Goal: Navigation & Orientation: Find specific page/section

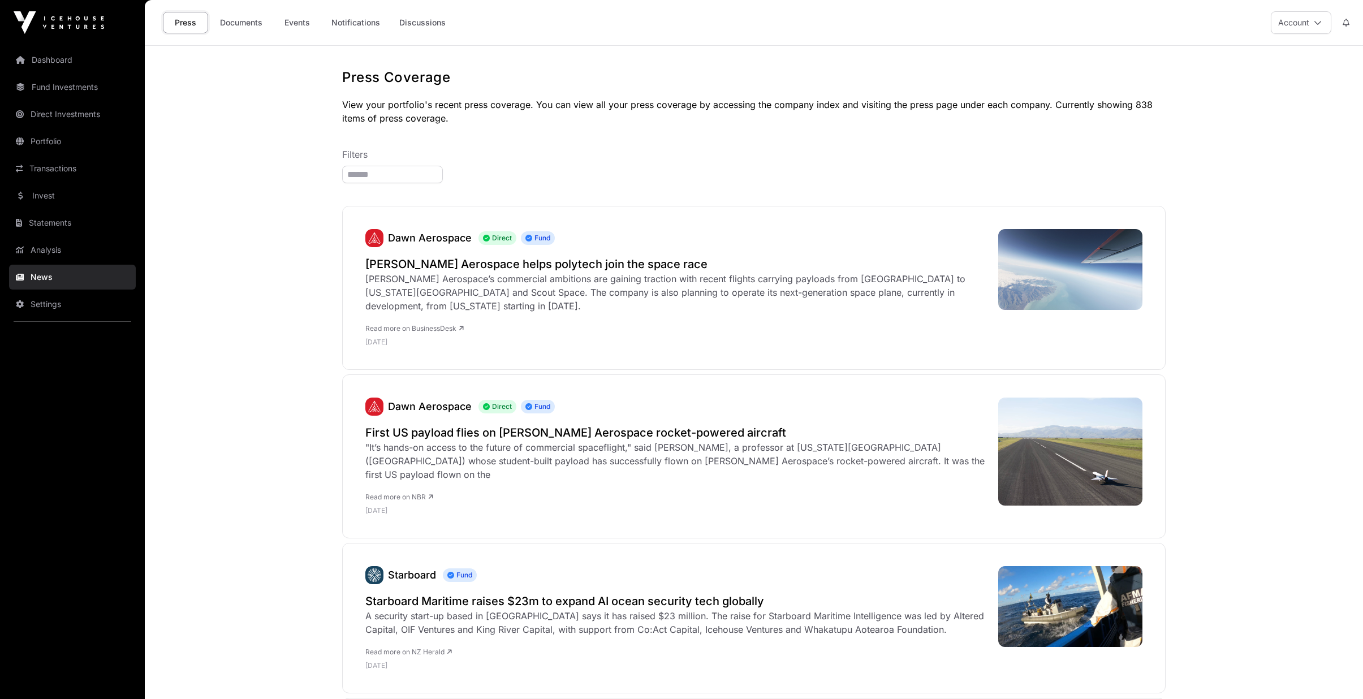
click at [312, 25] on link "Events" at bounding box center [296, 22] width 45 height 21
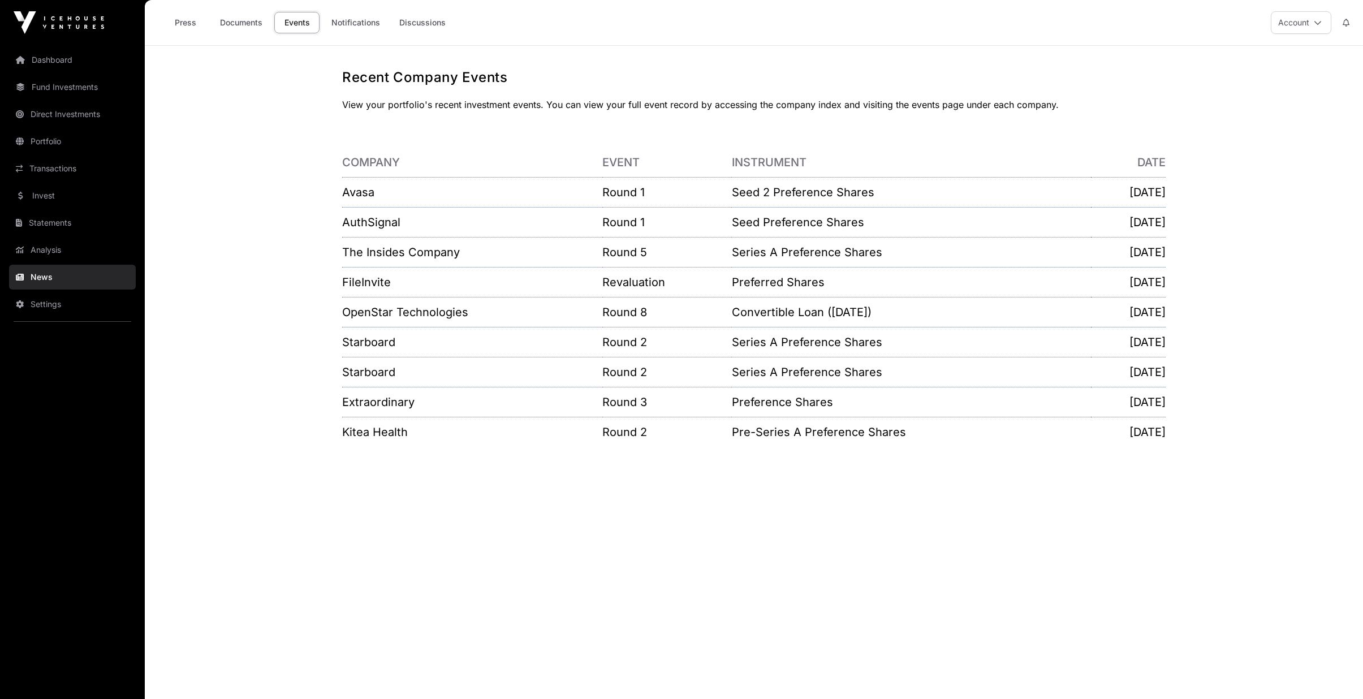
click at [371, 20] on link "Notifications" at bounding box center [355, 22] width 63 height 21
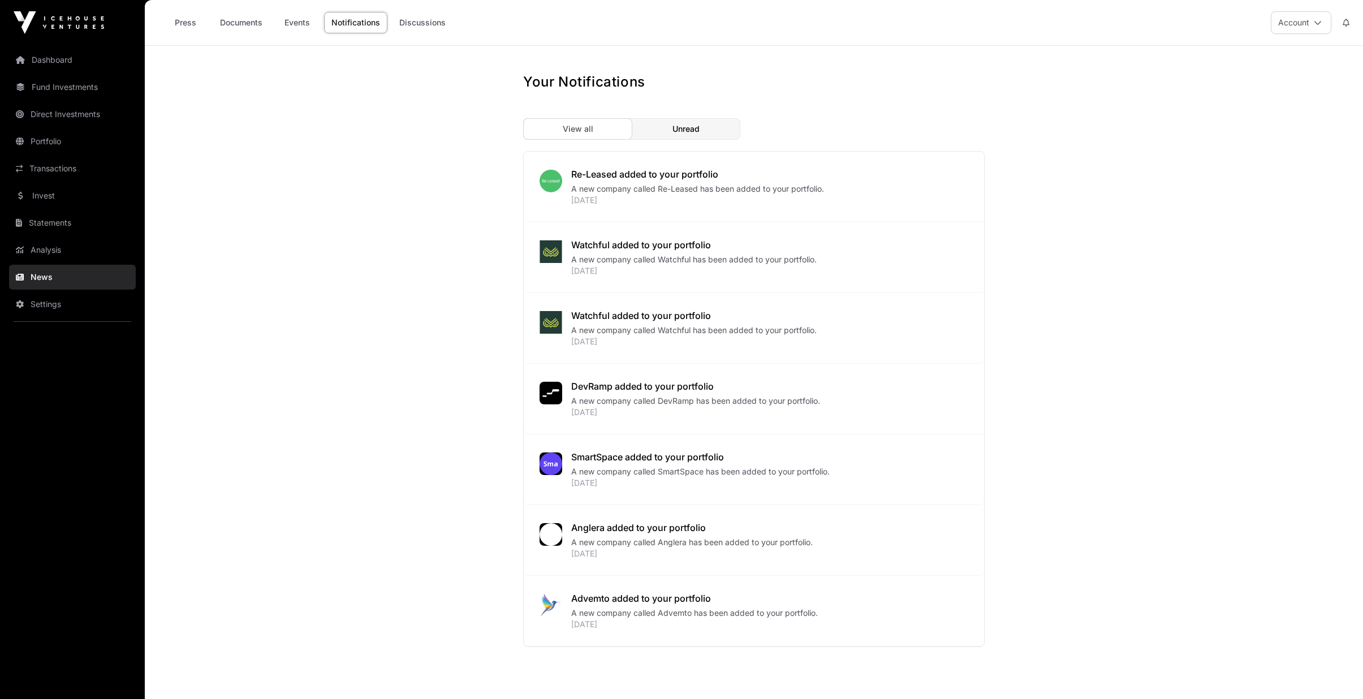
click at [55, 244] on link "Analysis" at bounding box center [72, 249] width 127 height 25
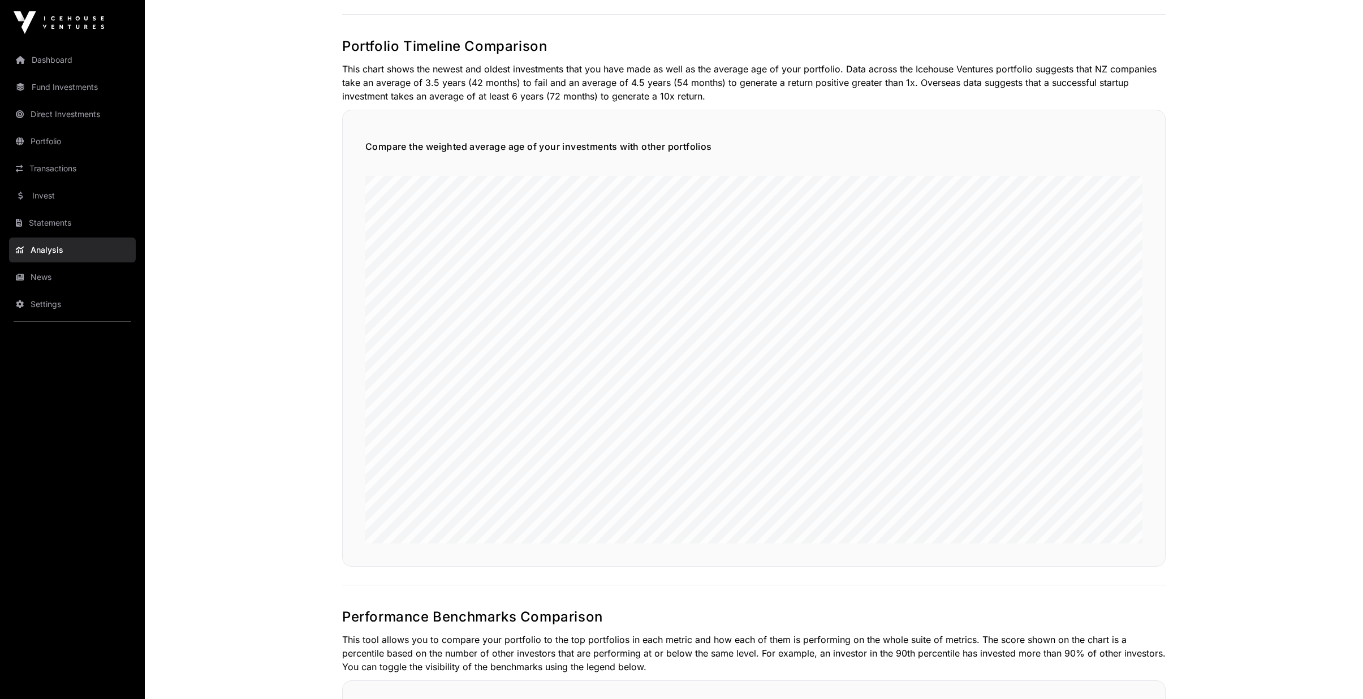
scroll to position [1187, 0]
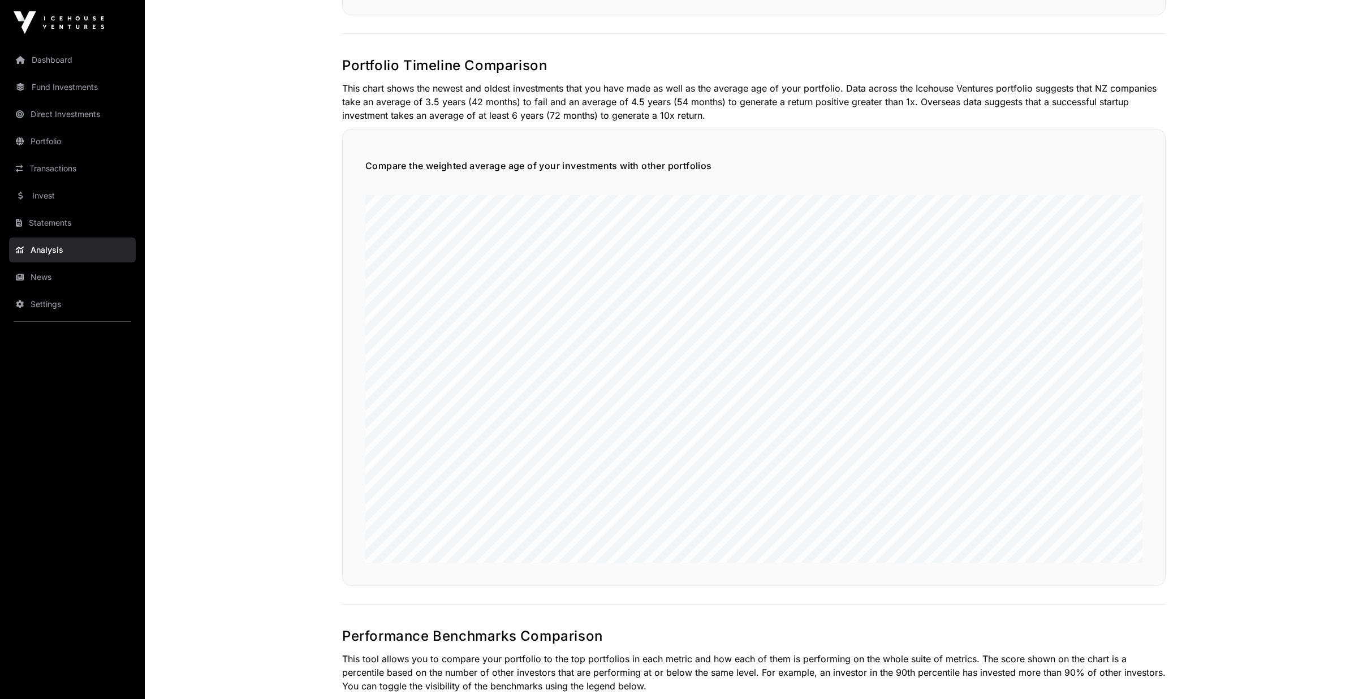
click at [46, 284] on link "News" at bounding box center [72, 277] width 127 height 25
